Goal: Find specific page/section: Find specific page/section

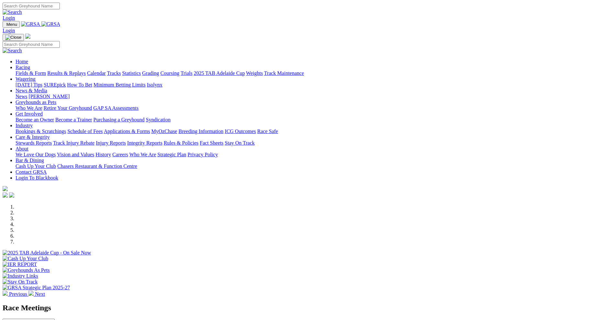
scroll to position [226, 0]
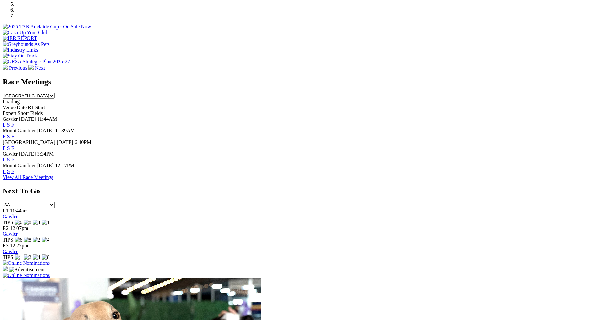
click at [14, 169] on link "F" at bounding box center [12, 171] width 3 height 5
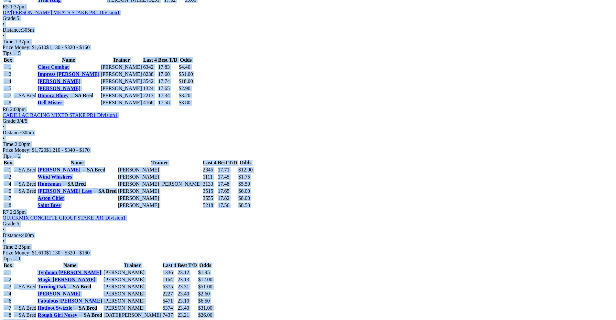
scroll to position [744, 0]
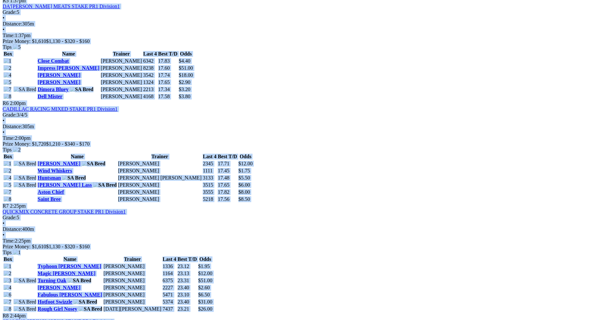
drag, startPoint x: 99, startPoint y: 141, endPoint x: 377, endPoint y: 221, distance: 289.4
click at [377, 221] on div "Kennels Close: 11:30am ACST [GEOGRAPHIC_DATA] [DATE] FIRST RACE: 12:17PM(ACST) …" at bounding box center [308, 237] width 611 height 1375
copy div "Lorem Ipsumdo Sitame 73 Con 0285 ADIPI ELIT: 64:48SE(DOEI) Tempori Utlab: 27:54…"
